Goal: Task Accomplishment & Management: Complete application form

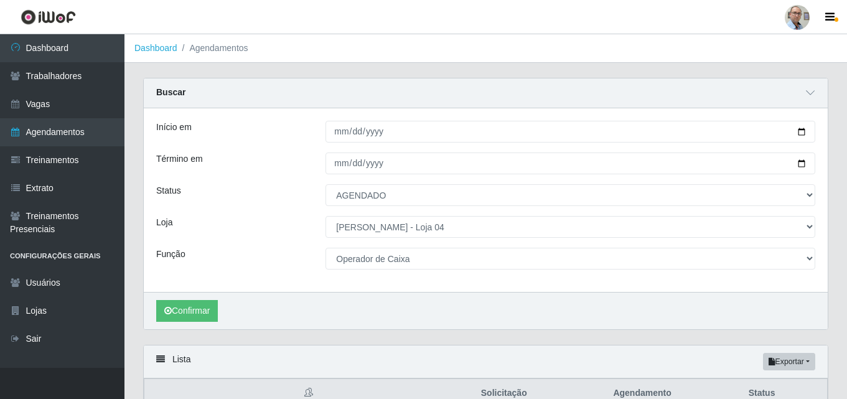
select select "AGENDADO"
select select "251"
select select "22"
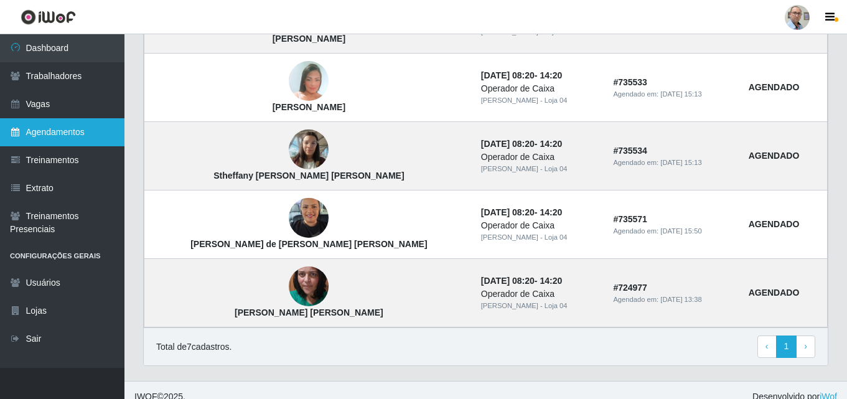
click at [72, 125] on link "Agendamentos" at bounding box center [62, 132] width 125 height 28
select select "[Selecione...]"
click at [71, 131] on link "Agendamentos" at bounding box center [62, 132] width 125 height 28
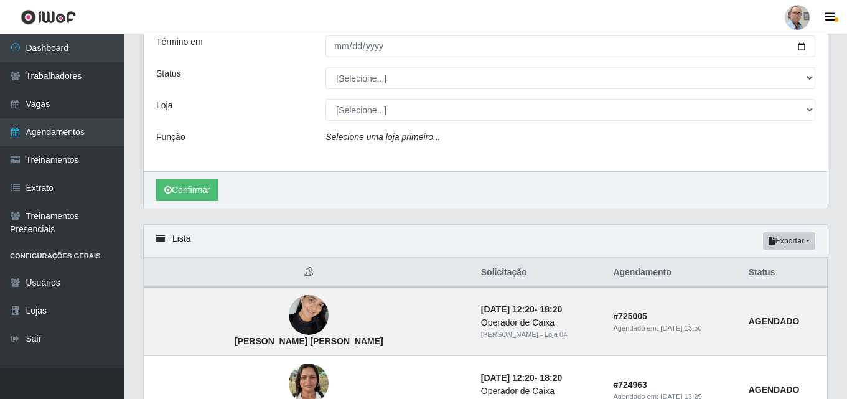
scroll to position [0, 0]
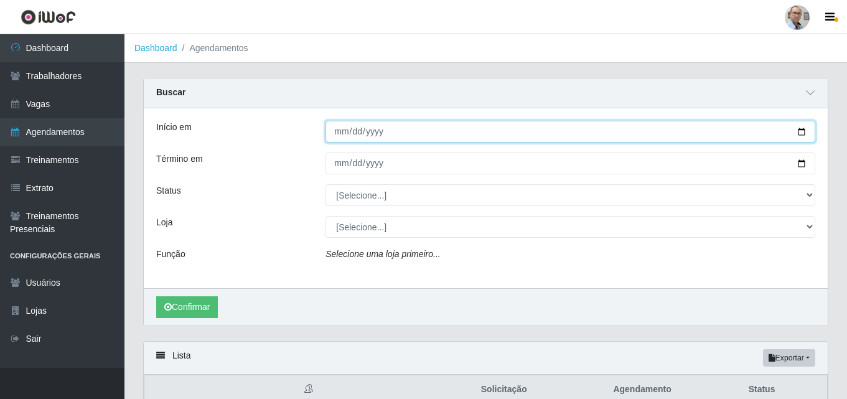
click at [799, 130] on input "Início em" at bounding box center [571, 132] width 490 height 22
type input "[DATE]"
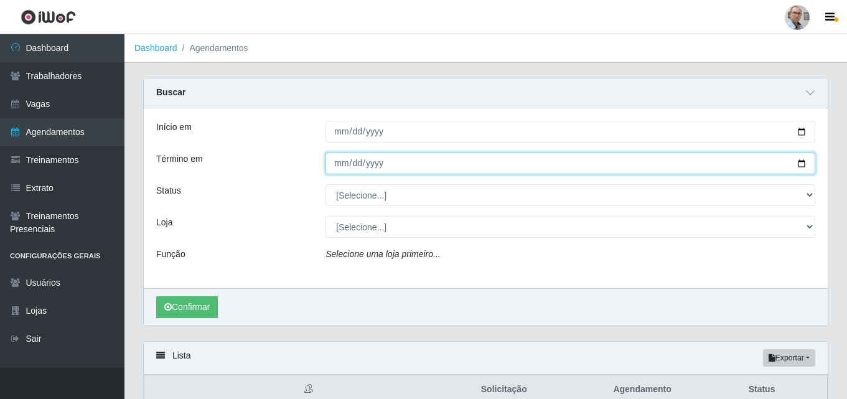
drag, startPoint x: 801, startPoint y: 163, endPoint x: 659, endPoint y: 182, distance: 143.9
click at [795, 166] on input "Término em" at bounding box center [571, 164] width 490 height 22
click at [347, 162] on input "Término em" at bounding box center [571, 164] width 490 height 22
click at [801, 164] on input "Término em" at bounding box center [571, 164] width 490 height 22
type input "[DATE]"
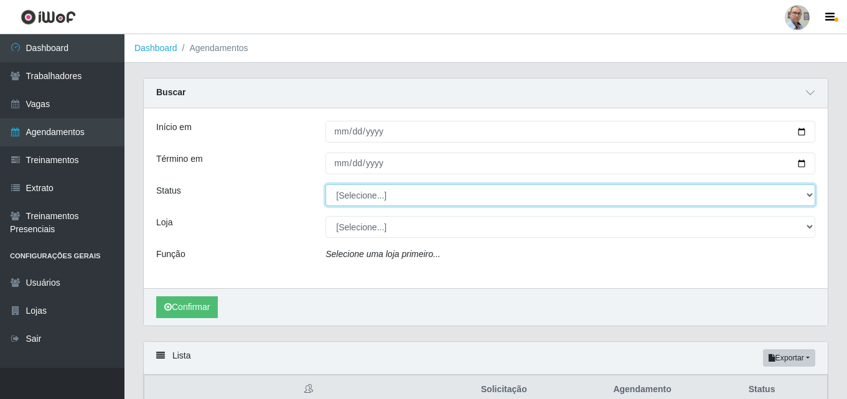
click at [389, 198] on select "[Selecione...] AGENDADO AGUARDANDO LIBERAR EM ANDAMENTO EM REVISÃO FINALIZADO C…" at bounding box center [571, 195] width 490 height 22
select select "AGENDADO"
click at [326, 185] on select "[Selecione...] AGENDADO AGUARDANDO LIBERAR EM ANDAMENTO EM REVISÃO FINALIZADO C…" at bounding box center [571, 195] width 490 height 22
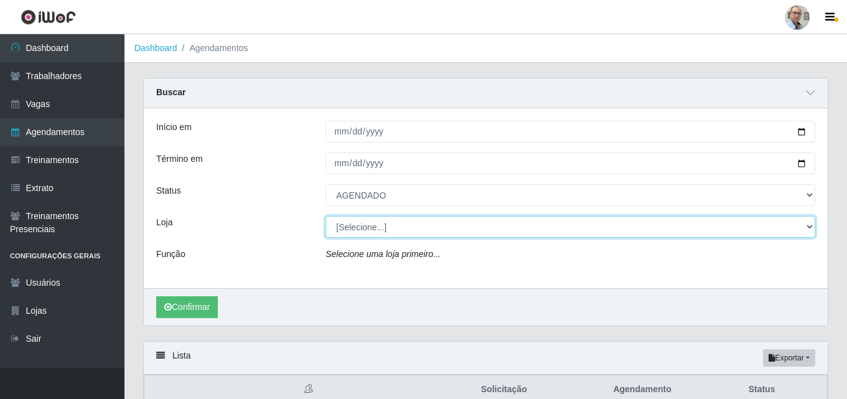
click at [387, 220] on select "[Selecione...] Mar Vermelho - Loja 04" at bounding box center [571, 227] width 490 height 22
select select "251"
click at [326, 217] on select "[Selecione...] Mar Vermelho - Loja 04" at bounding box center [571, 227] width 490 height 22
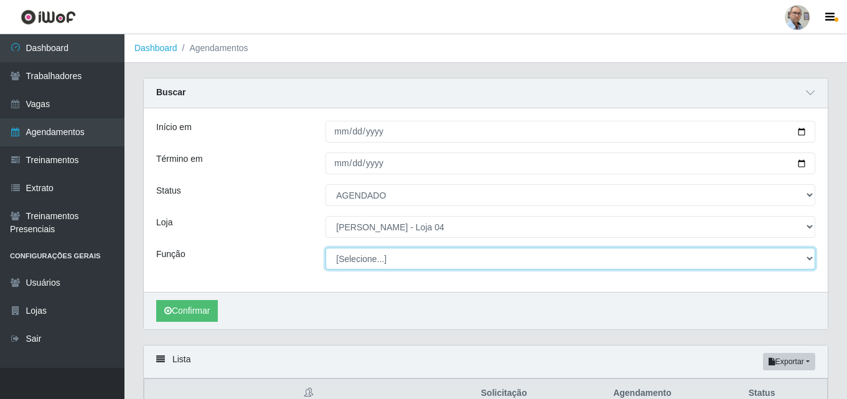
click at [386, 257] on select "[Selecione...] ASG ASG + ASG ++ Auxiliar de Depósito Auxiliar de Depósito + Aux…" at bounding box center [571, 259] width 490 height 22
select select "22"
click at [326, 248] on select "[Selecione...] ASG ASG + ASG ++ Auxiliar de Depósito Auxiliar de Depósito + Aux…" at bounding box center [571, 259] width 490 height 22
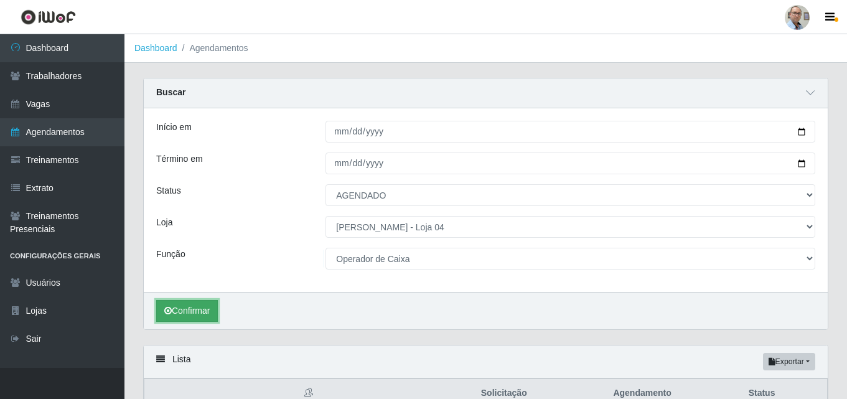
click at [210, 306] on button "Confirmar" at bounding box center [187, 311] width 62 height 22
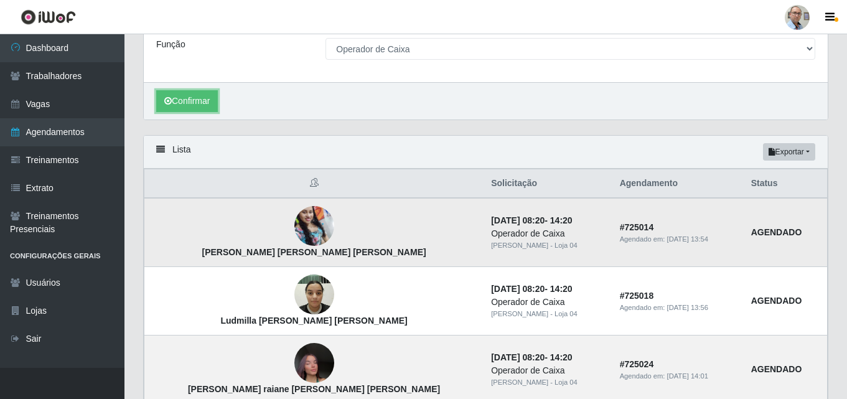
scroll to position [23, 0]
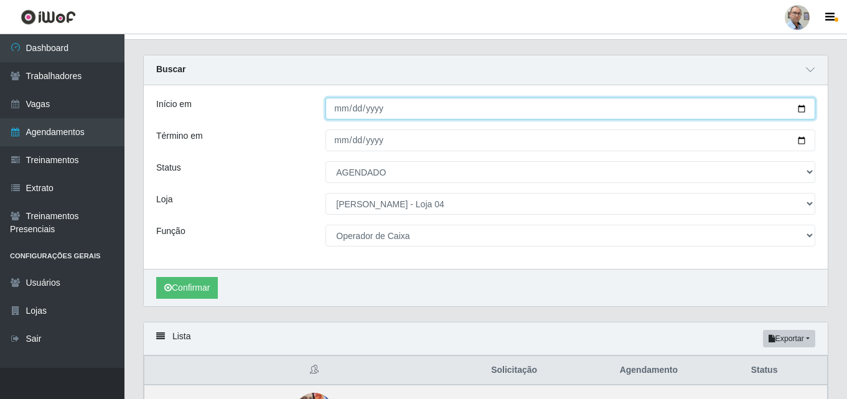
click at [800, 110] on input "[DATE]" at bounding box center [571, 109] width 490 height 22
type input "[DATE]"
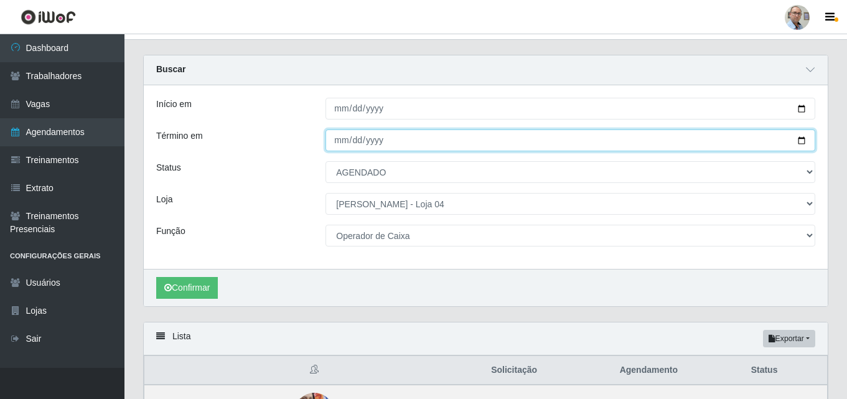
click at [803, 139] on input "[DATE]" at bounding box center [571, 141] width 490 height 22
type input "[DATE]"
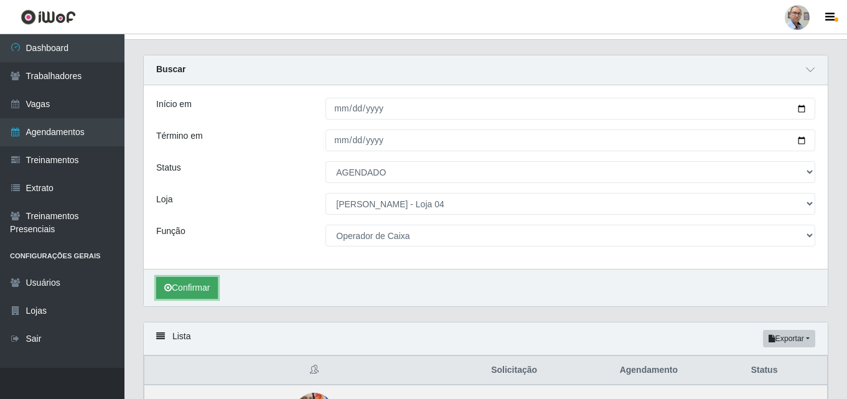
click at [201, 285] on button "Confirmar" at bounding box center [187, 288] width 62 height 22
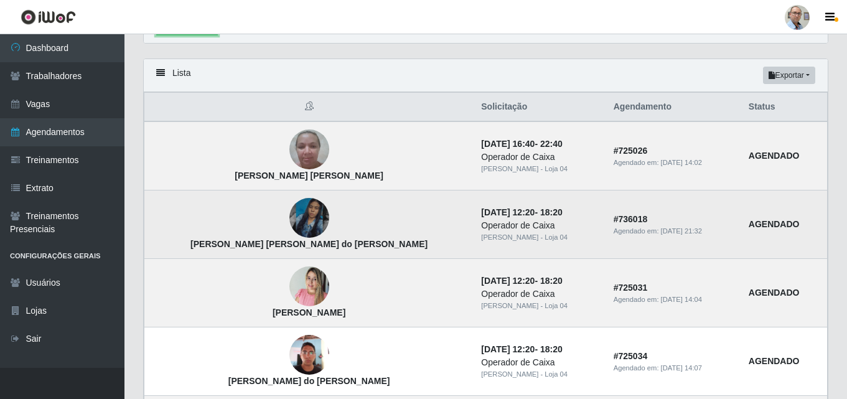
scroll to position [269, 0]
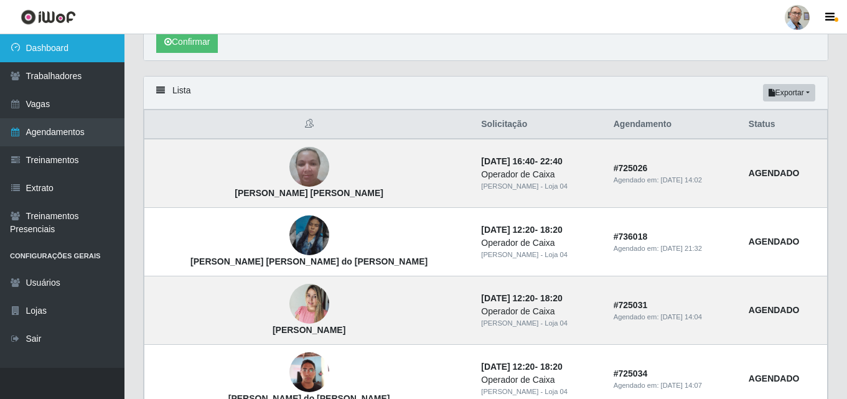
click at [77, 48] on link "Dashboard" at bounding box center [62, 48] width 125 height 28
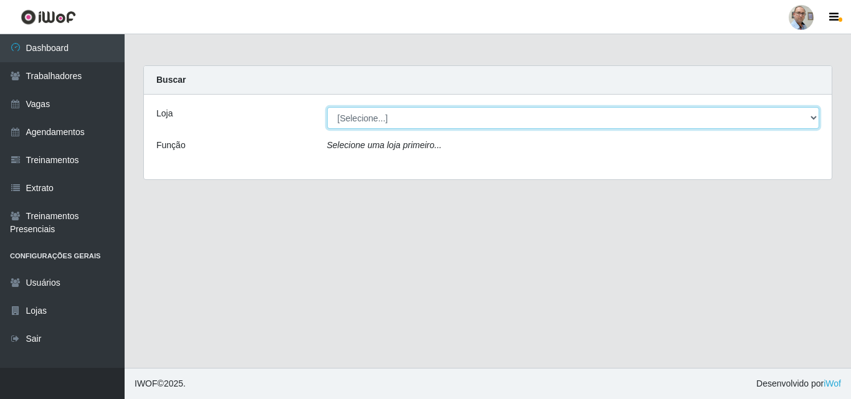
click at [424, 125] on select "[Selecione...] Mar Vermelho - Loja 04" at bounding box center [573, 118] width 493 height 22
select select "251"
click at [327, 107] on select "[Selecione...] Mar Vermelho - Loja 04" at bounding box center [573, 118] width 493 height 22
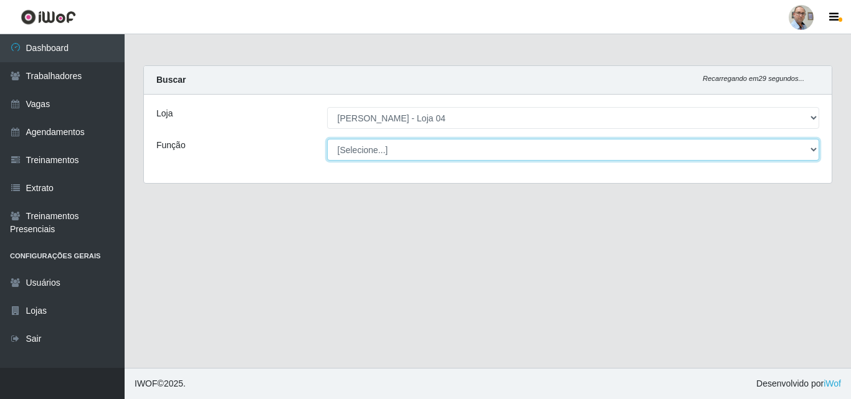
click at [445, 155] on select "[Selecione...] ASG ASG + ASG ++ Auxiliar de Depósito Auxiliar de Depósito + Aux…" at bounding box center [573, 150] width 493 height 22
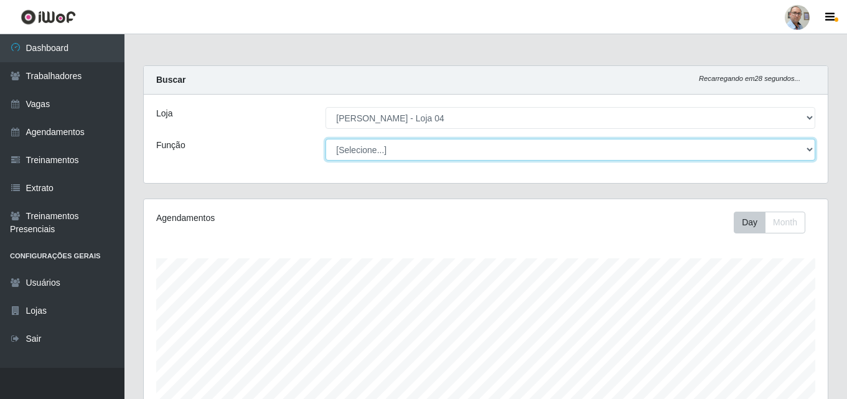
scroll to position [258, 684]
click at [445, 157] on select "[Selecione...] ASG ASG + ASG ++ Auxiliar de Depósito Auxiliar de Depósito + Aux…" at bounding box center [571, 150] width 490 height 22
click at [326, 139] on select "[Selecione...] ASG ASG + ASG ++ Auxiliar de Depósito Auxiliar de Depósito + Aux…" at bounding box center [571, 150] width 490 height 22
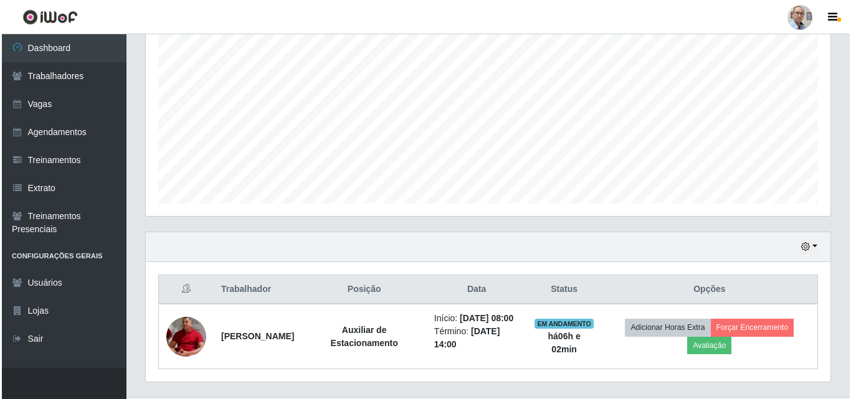
scroll to position [284, 0]
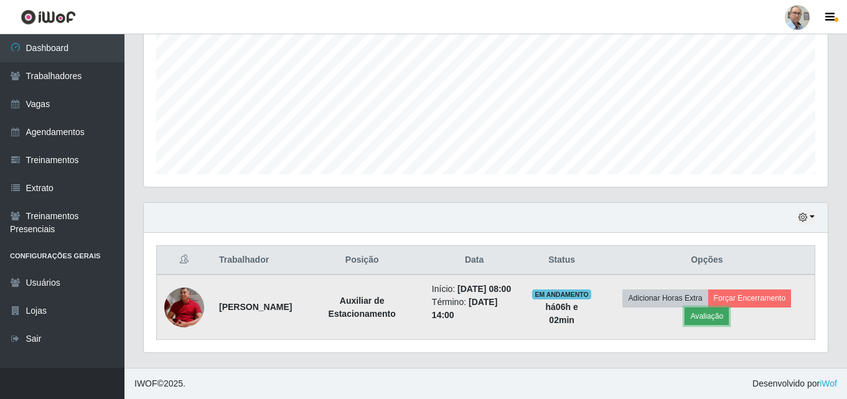
click at [707, 313] on button "Avaliação" at bounding box center [707, 316] width 44 height 17
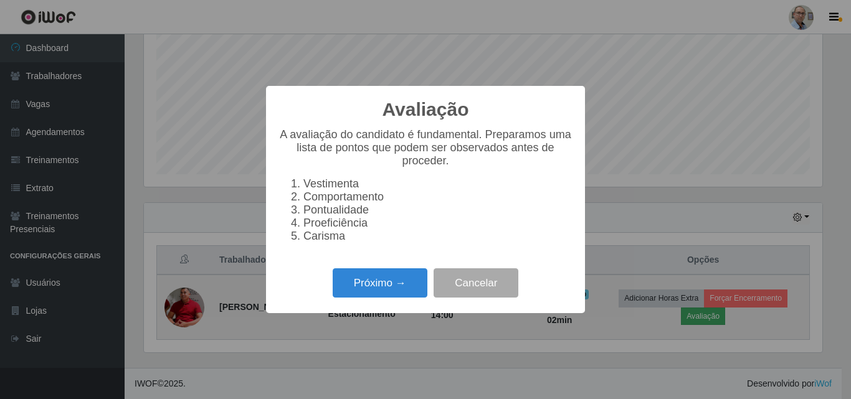
scroll to position [258, 678]
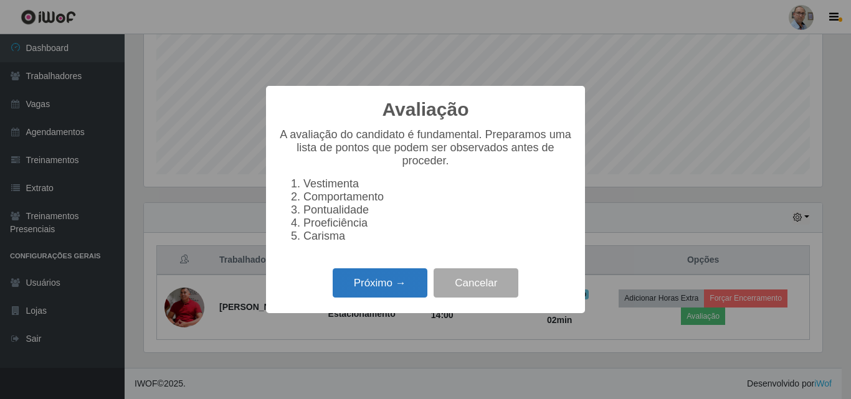
click at [383, 291] on button "Próximo →" at bounding box center [379, 282] width 95 height 29
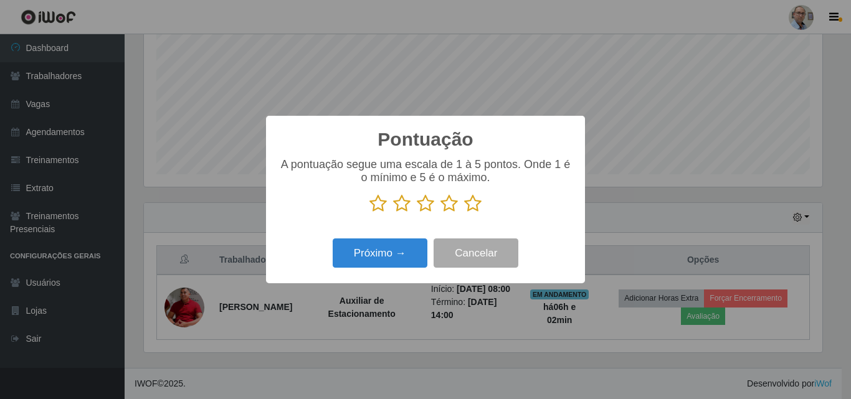
scroll to position [622375, 621956]
click at [471, 198] on icon at bounding box center [472, 203] width 17 height 19
click at [464, 213] on input "radio" at bounding box center [464, 213] width 0 height 0
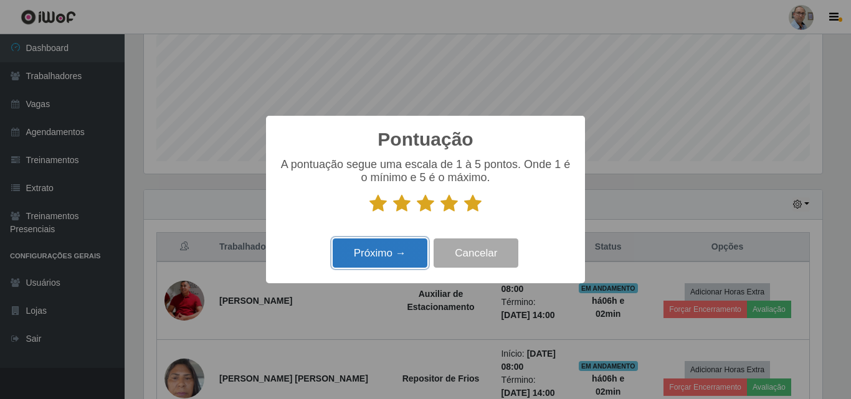
click at [389, 248] on button "Próximo →" at bounding box center [379, 252] width 95 height 29
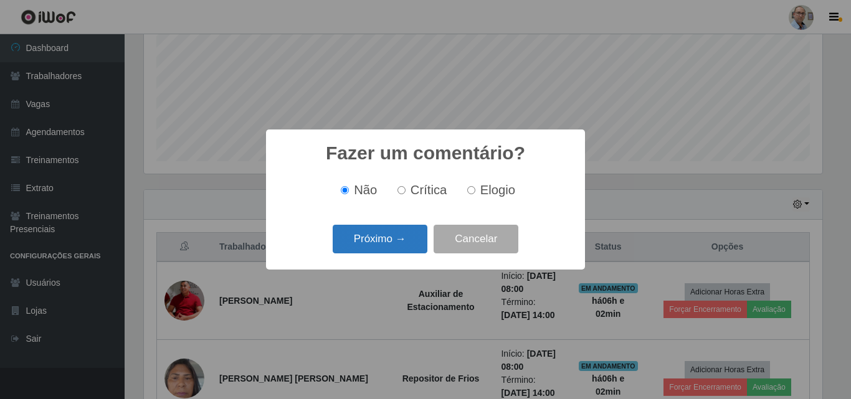
click at [394, 245] on button "Próximo →" at bounding box center [379, 239] width 95 height 29
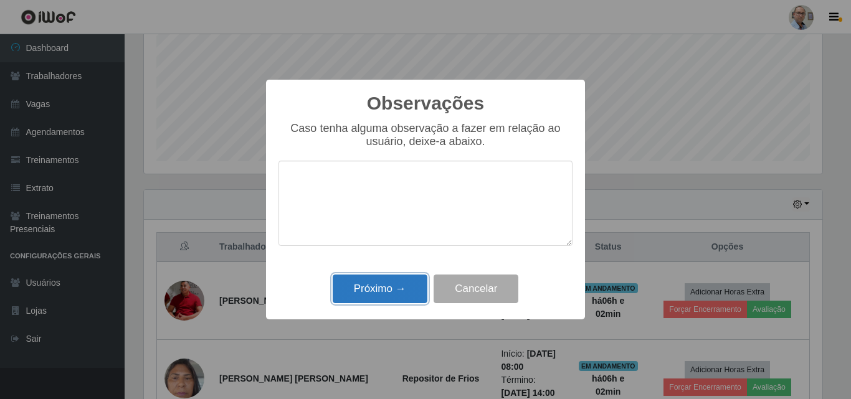
click at [387, 293] on button "Próximo →" at bounding box center [379, 289] width 95 height 29
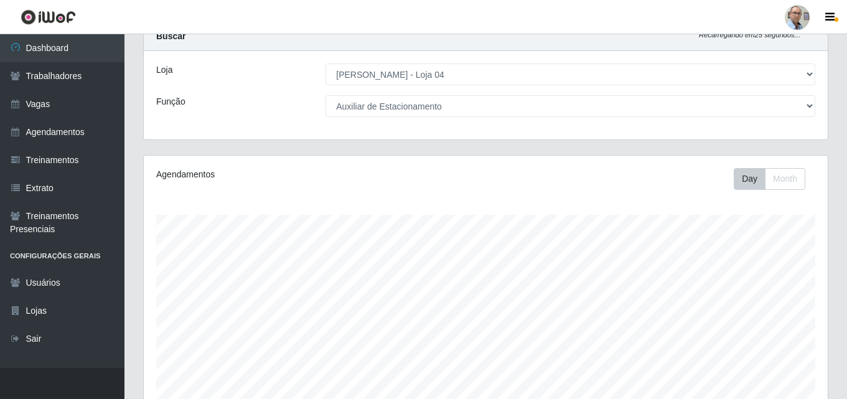
scroll to position [22, 0]
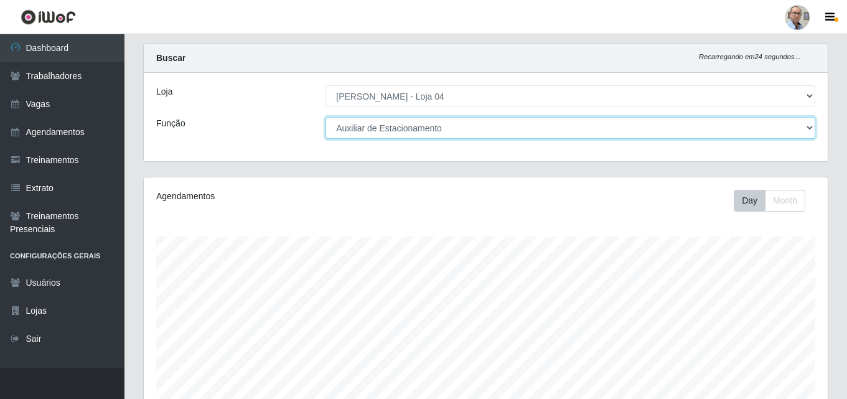
click at [814, 127] on select "[Selecione...] ASG ASG + ASG ++ Auxiliar de Depósito Auxiliar de Depósito + Aux…" at bounding box center [571, 128] width 490 height 22
select select "[Selecione...]"
click at [326, 117] on select "[Selecione...] ASG ASG + ASG ++ Auxiliar de Depósito Auxiliar de Depósito + Aux…" at bounding box center [571, 128] width 490 height 22
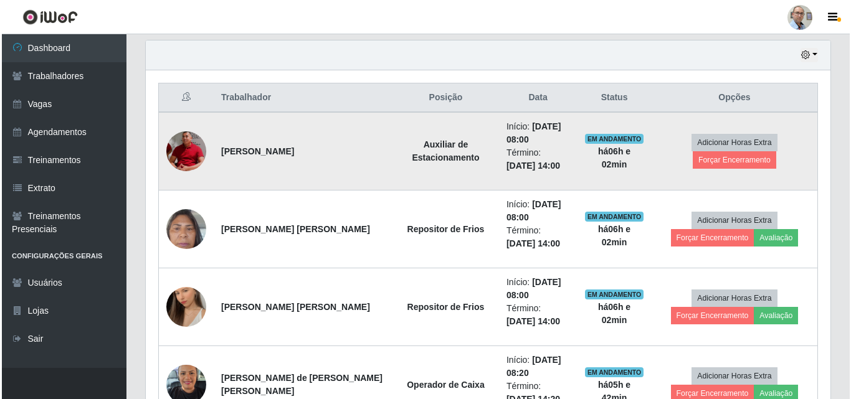
scroll to position [455, 0]
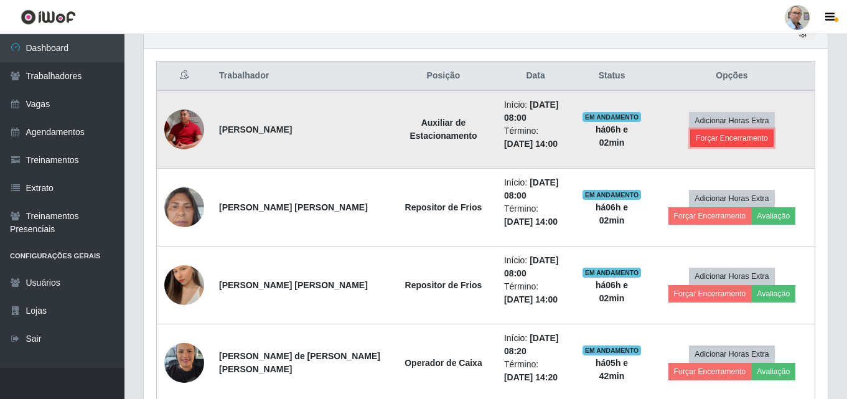
click at [735, 135] on button "Forçar Encerramento" at bounding box center [732, 138] width 83 height 17
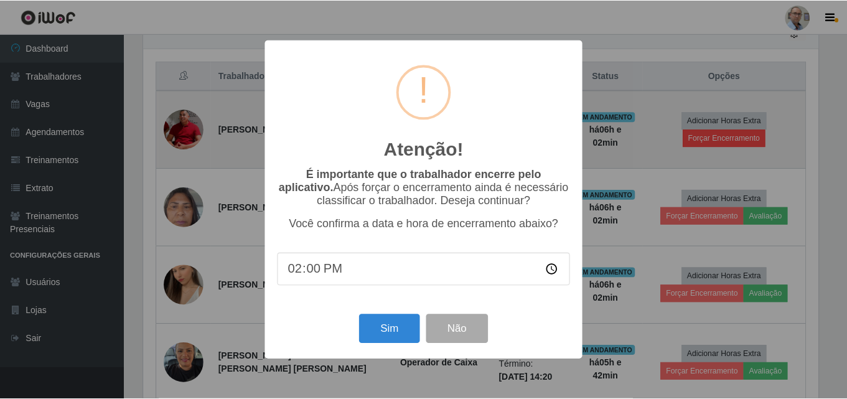
scroll to position [258, 678]
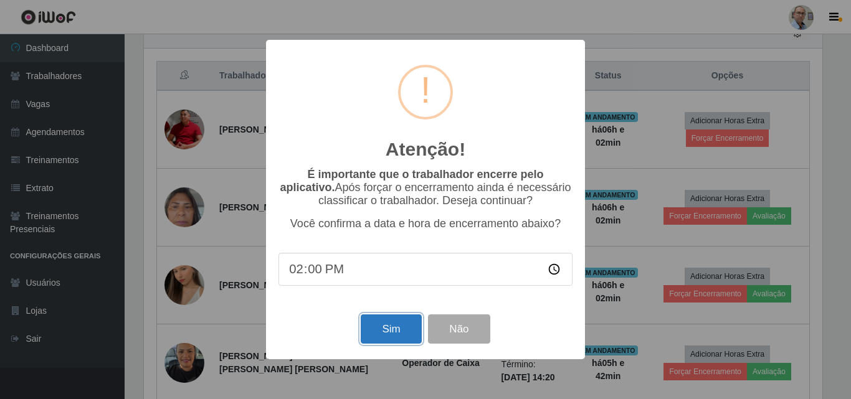
click at [389, 331] on button "Sim" at bounding box center [391, 328] width 60 height 29
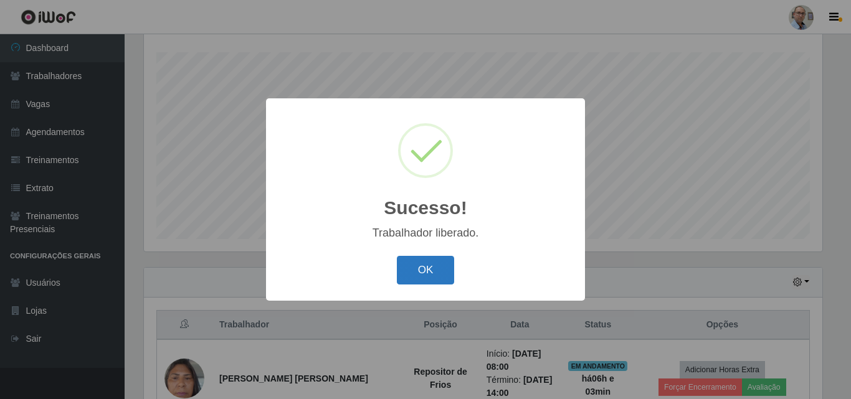
click at [430, 269] on button "OK" at bounding box center [426, 270] width 58 height 29
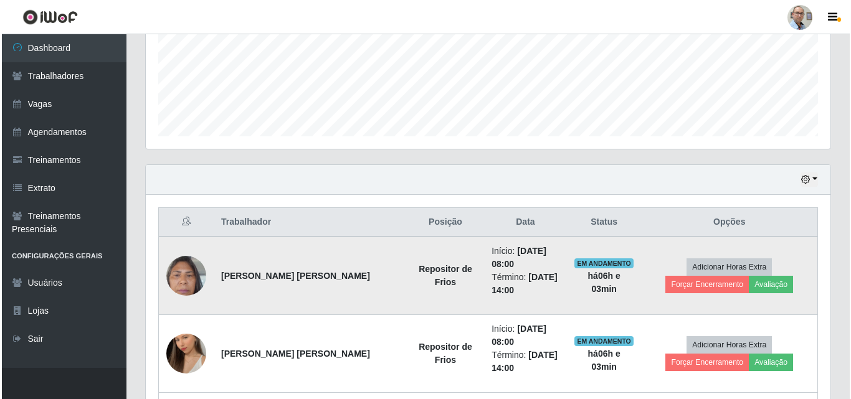
scroll to position [331, 0]
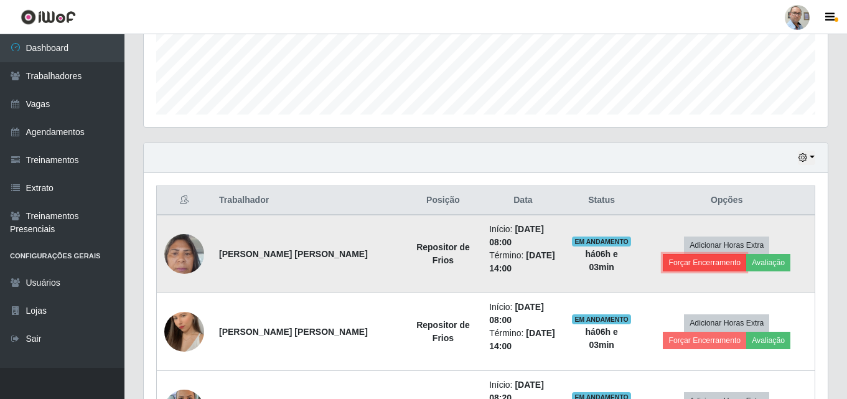
click at [747, 254] on button "Forçar Encerramento" at bounding box center [704, 262] width 83 height 17
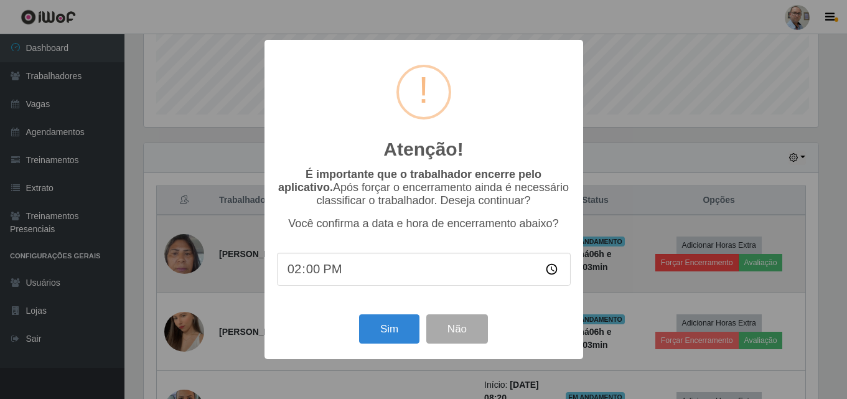
scroll to position [258, 678]
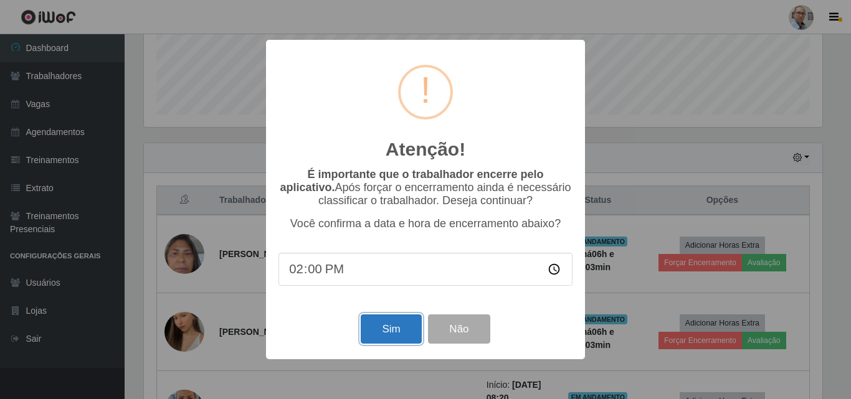
click at [368, 324] on button "Sim" at bounding box center [391, 328] width 60 height 29
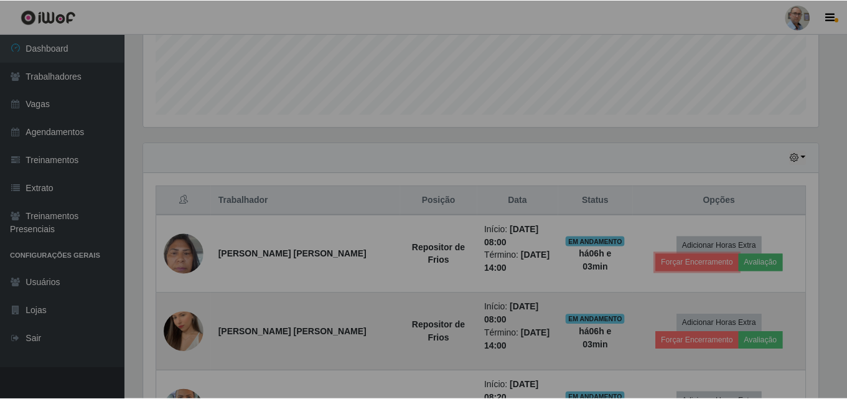
scroll to position [0, 0]
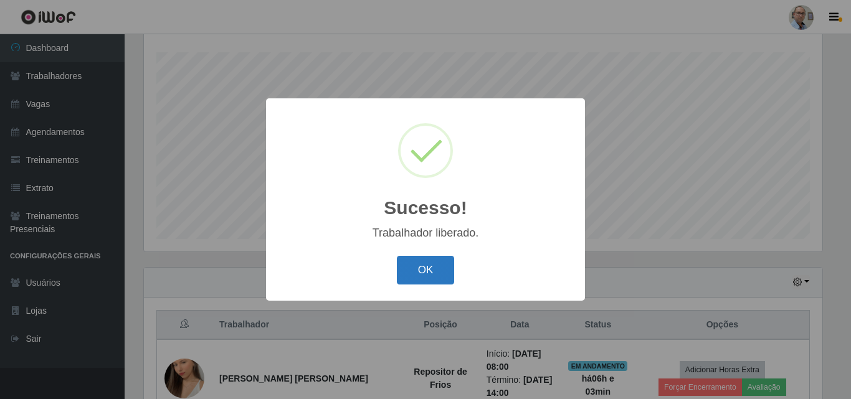
click at [415, 268] on button "OK" at bounding box center [426, 270] width 58 height 29
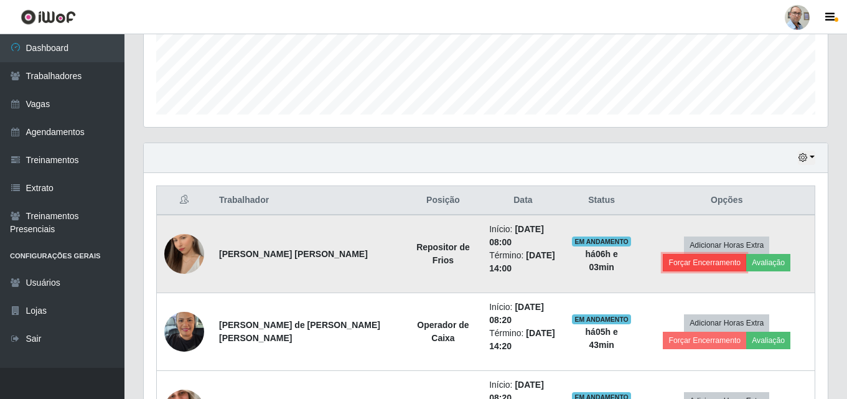
click at [747, 254] on button "Forçar Encerramento" at bounding box center [704, 262] width 83 height 17
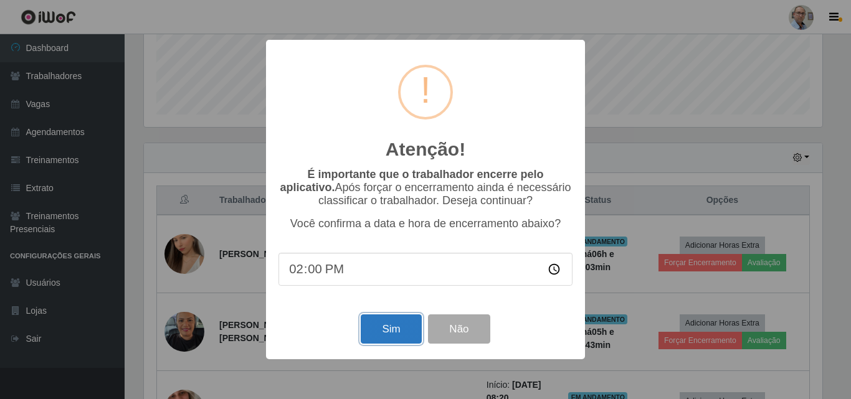
click at [394, 328] on button "Sim" at bounding box center [391, 328] width 60 height 29
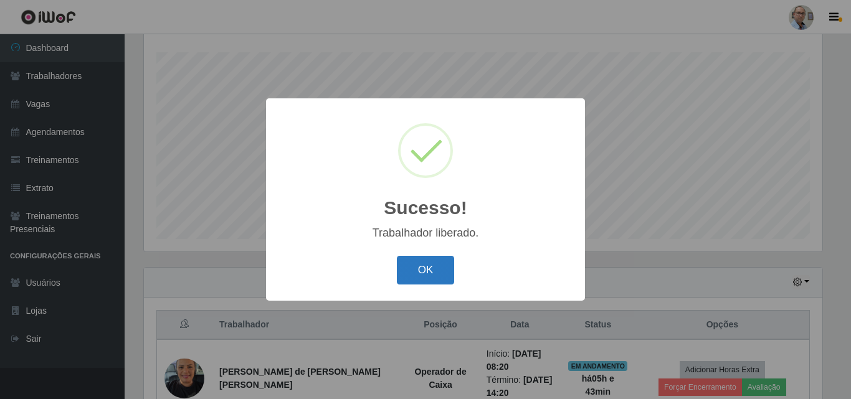
click at [437, 273] on button "OK" at bounding box center [426, 270] width 58 height 29
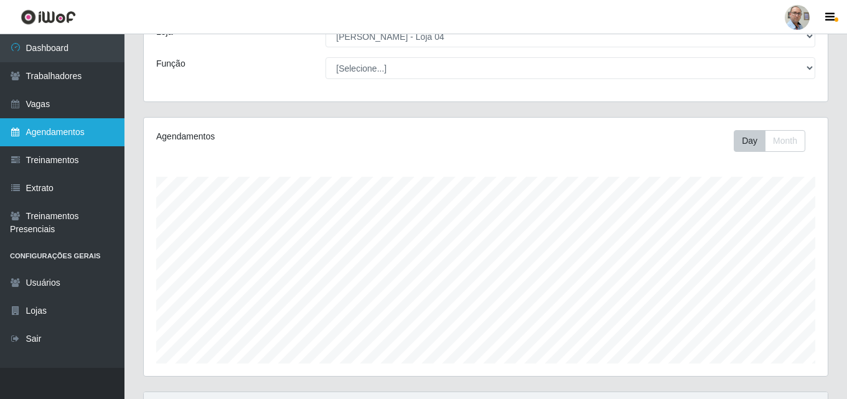
click at [57, 134] on link "Agendamentos" at bounding box center [62, 132] width 125 height 28
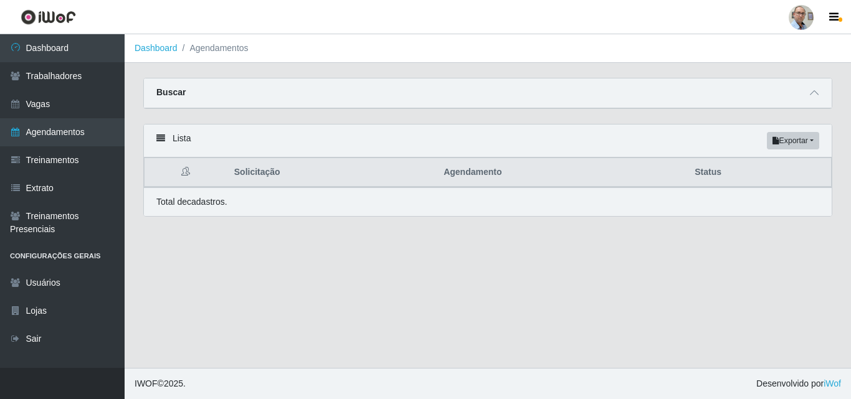
click at [821, 90] on div "Buscar" at bounding box center [487, 93] width 687 height 30
click at [813, 95] on icon at bounding box center [813, 92] width 9 height 9
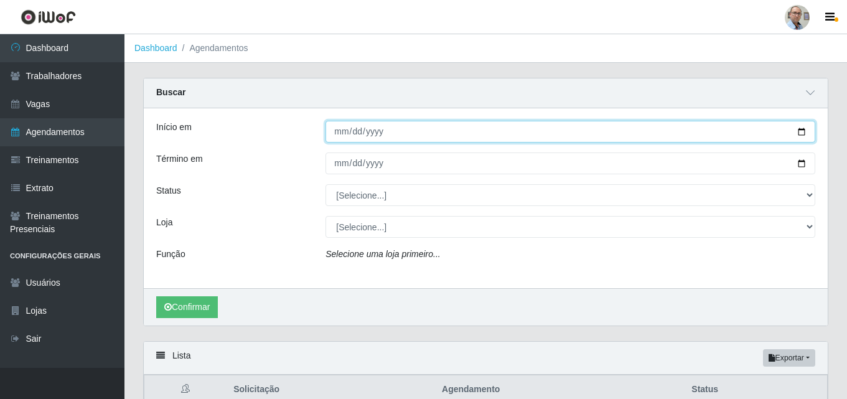
click at [804, 130] on input "Início em" at bounding box center [571, 132] width 490 height 22
type input "[DATE]"
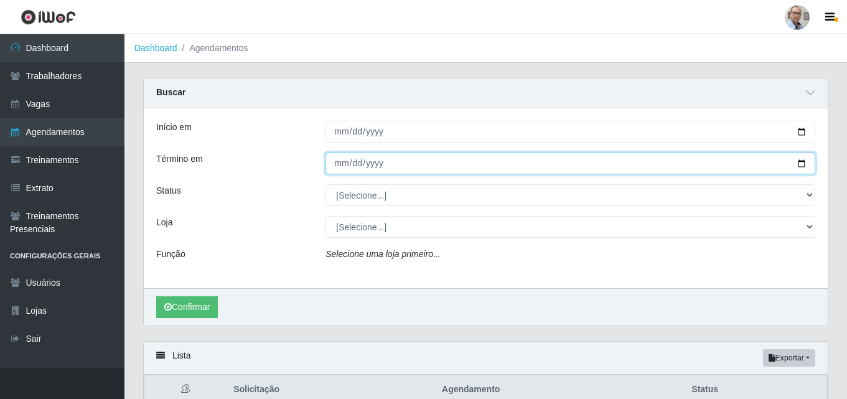
click at [803, 161] on input "Término em" at bounding box center [571, 164] width 490 height 22
type input "[DATE]"
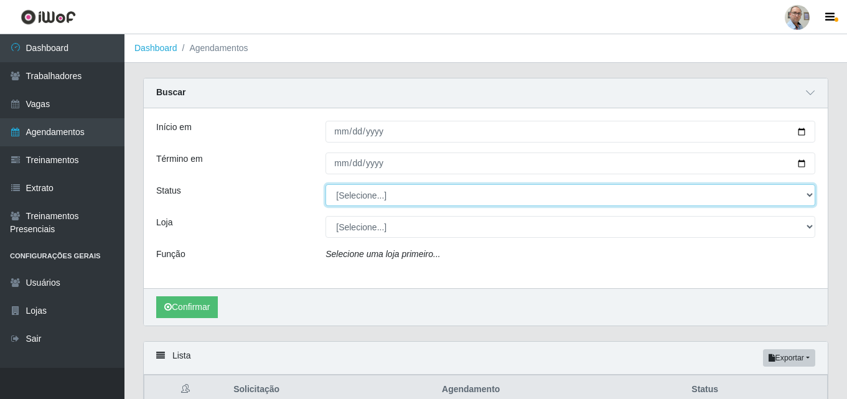
click at [800, 197] on select "[Selecione...] AGENDADO AGUARDANDO LIBERAR EM ANDAMENTO EM REVISÃO FINALIZADO C…" at bounding box center [571, 195] width 490 height 22
select select "AGENDADO"
click at [326, 185] on select "[Selecione...] AGENDADO AGUARDANDO LIBERAR EM ANDAMENTO EM REVISÃO FINALIZADO C…" at bounding box center [571, 195] width 490 height 22
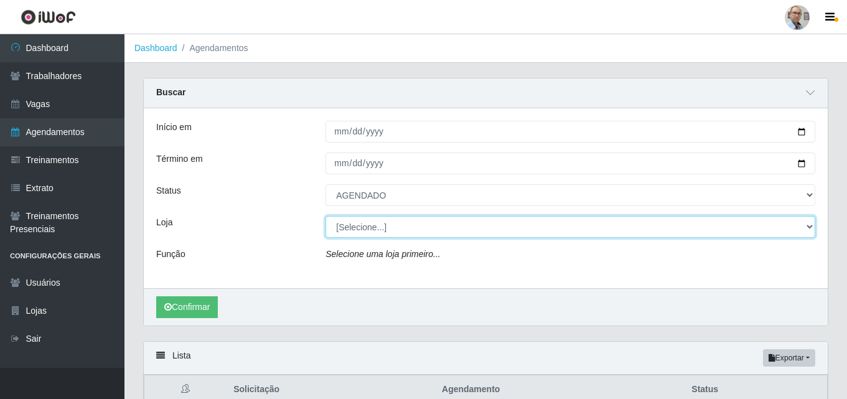
click at [375, 229] on select "[Selecione...] Mar Vermelho - Loja 04" at bounding box center [571, 227] width 490 height 22
select select "251"
click at [326, 217] on select "[Selecione...] Mar Vermelho - Loja 04" at bounding box center [571, 227] width 490 height 22
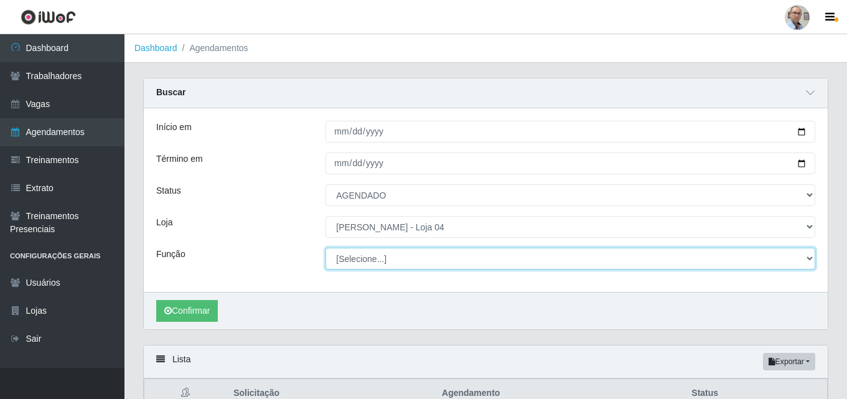
click at [382, 254] on select "[Selecione...] ASG ASG + ASG ++ Auxiliar de Depósito Auxiliar de Depósito + Aux…" at bounding box center [571, 259] width 490 height 22
select select "22"
click at [326, 248] on select "[Selecione...] ASG ASG + ASG ++ Auxiliar de Depósito Auxiliar de Depósito + Aux…" at bounding box center [571, 259] width 490 height 22
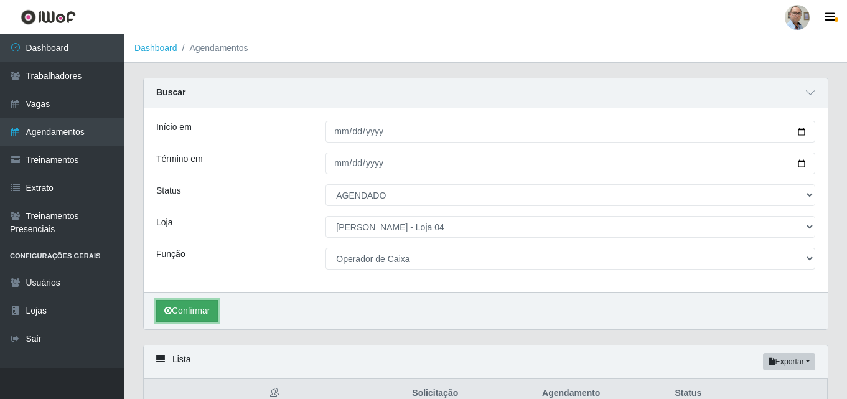
click at [207, 306] on button "Confirmar" at bounding box center [187, 311] width 62 height 22
